Goal: Task Accomplishment & Management: Use online tool/utility

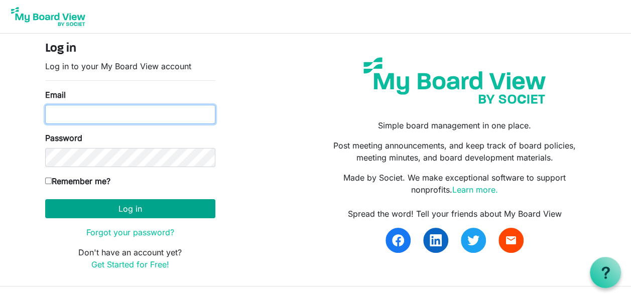
type input "gisell_cruz@yahoo.com"
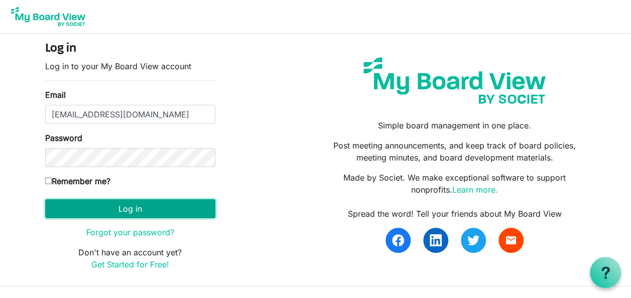
click at [133, 204] on button "Log in" at bounding box center [130, 208] width 170 height 19
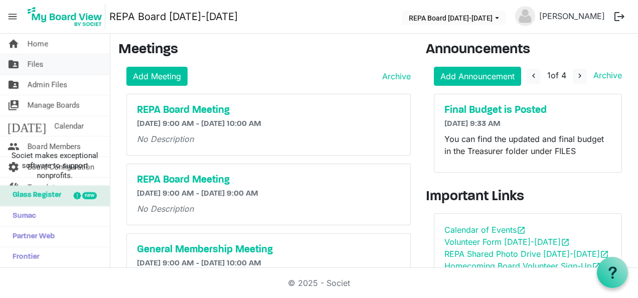
click at [69, 71] on link "folder_shared Files" at bounding box center [55, 64] width 110 height 20
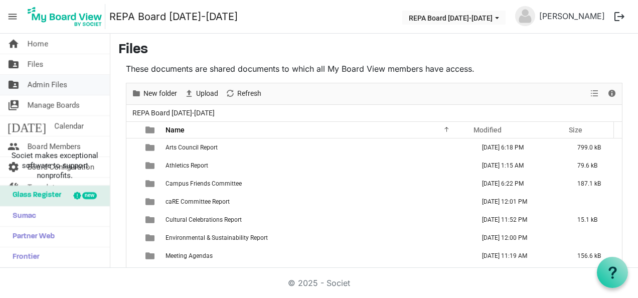
click at [68, 84] on link "folder_shared Admin Files" at bounding box center [55, 85] width 110 height 20
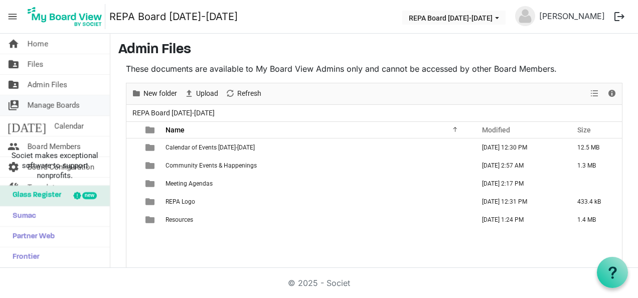
click at [67, 111] on span "Manage Boards" at bounding box center [54, 105] width 52 height 20
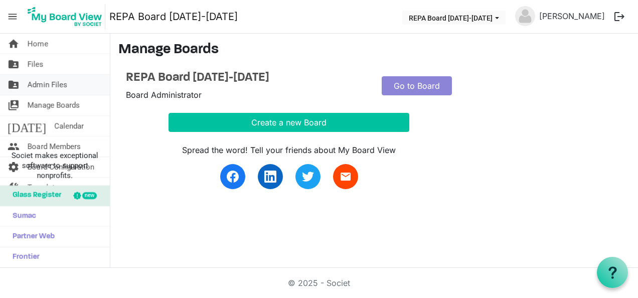
click at [56, 88] on span "Admin Files" at bounding box center [48, 85] width 40 height 20
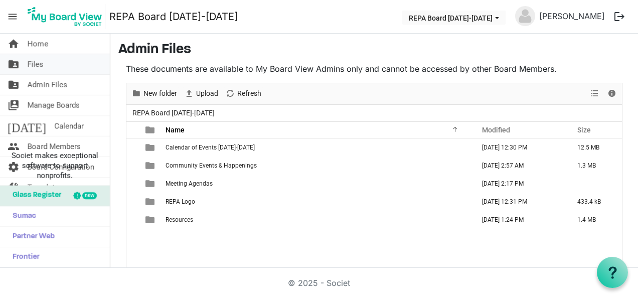
click at [45, 65] on link "folder_shared Files" at bounding box center [55, 64] width 110 height 20
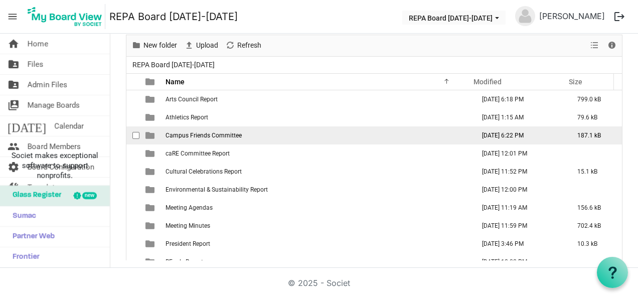
click at [240, 139] on td "Campus Friends Committee" at bounding box center [317, 135] width 309 height 18
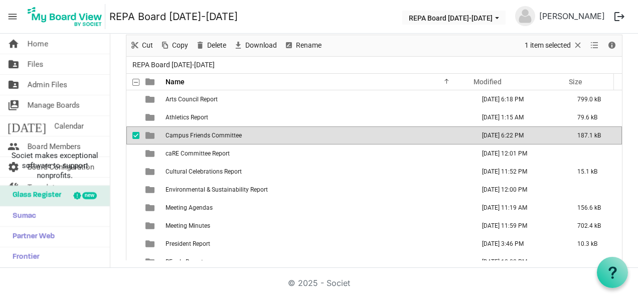
click at [240, 139] on td "Campus Friends Committee" at bounding box center [317, 135] width 309 height 18
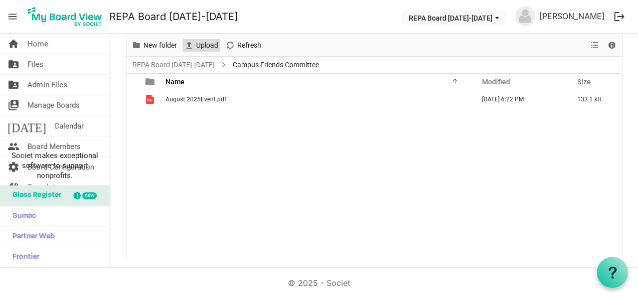
click at [212, 45] on span "Upload" at bounding box center [207, 45] width 24 height 13
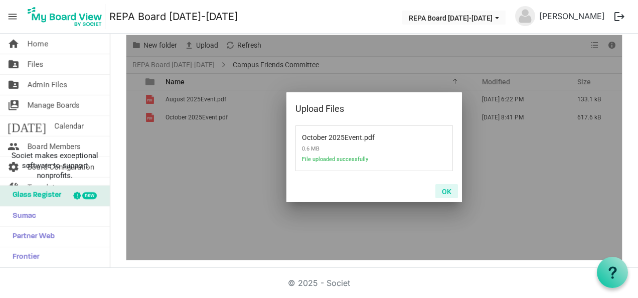
click at [443, 193] on button "OK" at bounding box center [447, 191] width 23 height 14
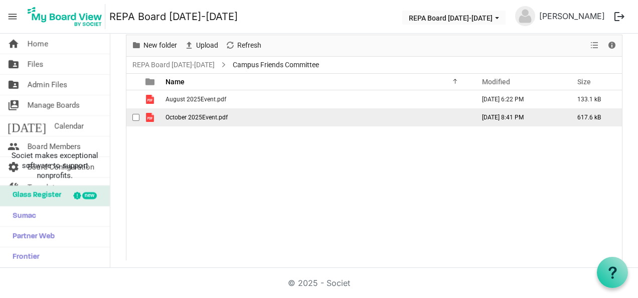
click at [205, 121] on td "October 2025Event.pdf" at bounding box center [317, 117] width 309 height 18
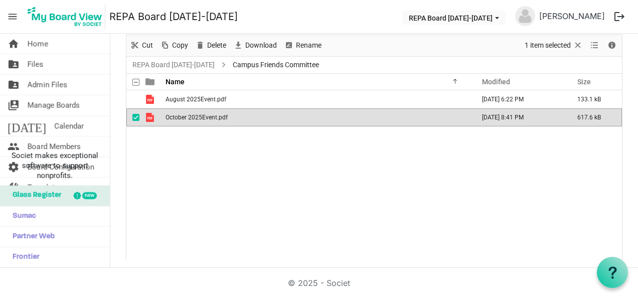
click at [205, 121] on td "October 2025Event.pdf" at bounding box center [317, 117] width 309 height 18
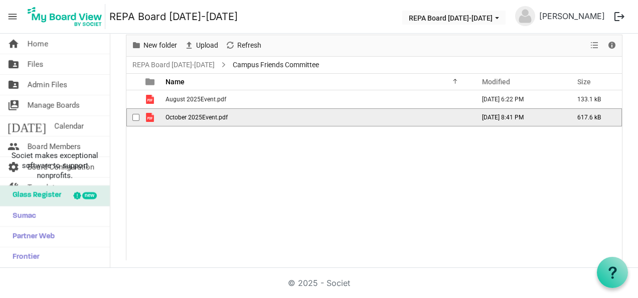
click at [205, 121] on td "October 2025Event.pdf" at bounding box center [317, 117] width 309 height 18
